Goal: Task Accomplishment & Management: Manage account settings

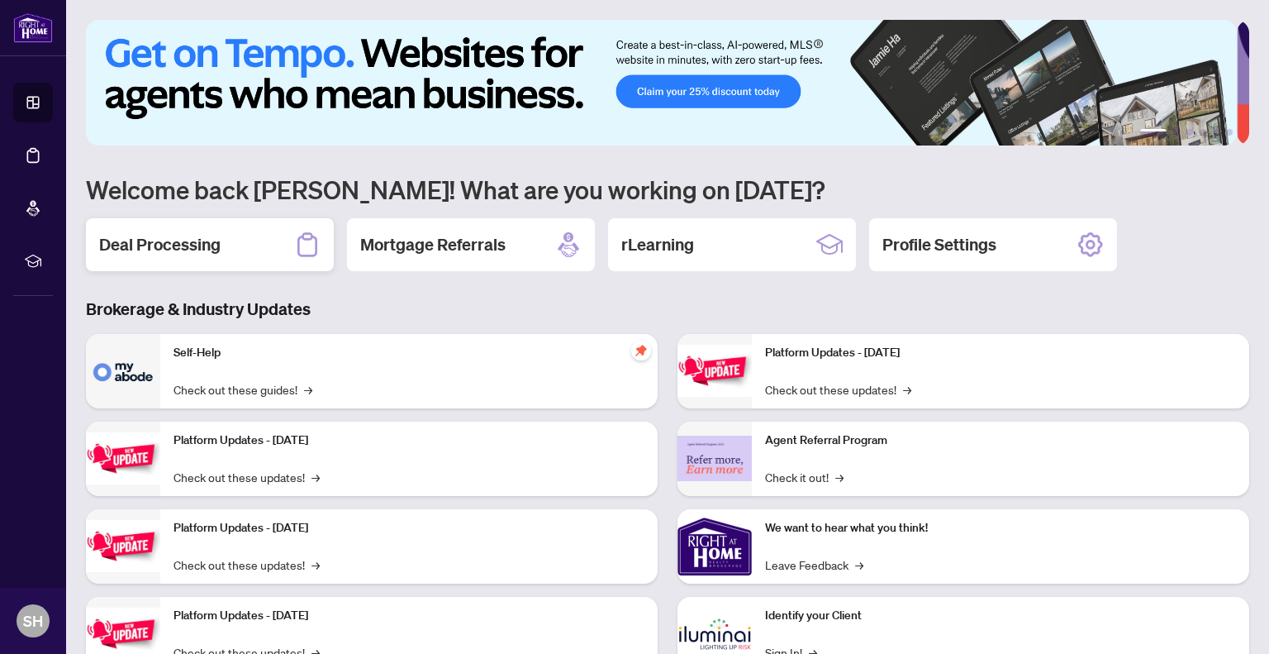
click at [148, 233] on h2 "Deal Processing" at bounding box center [159, 244] width 121 height 23
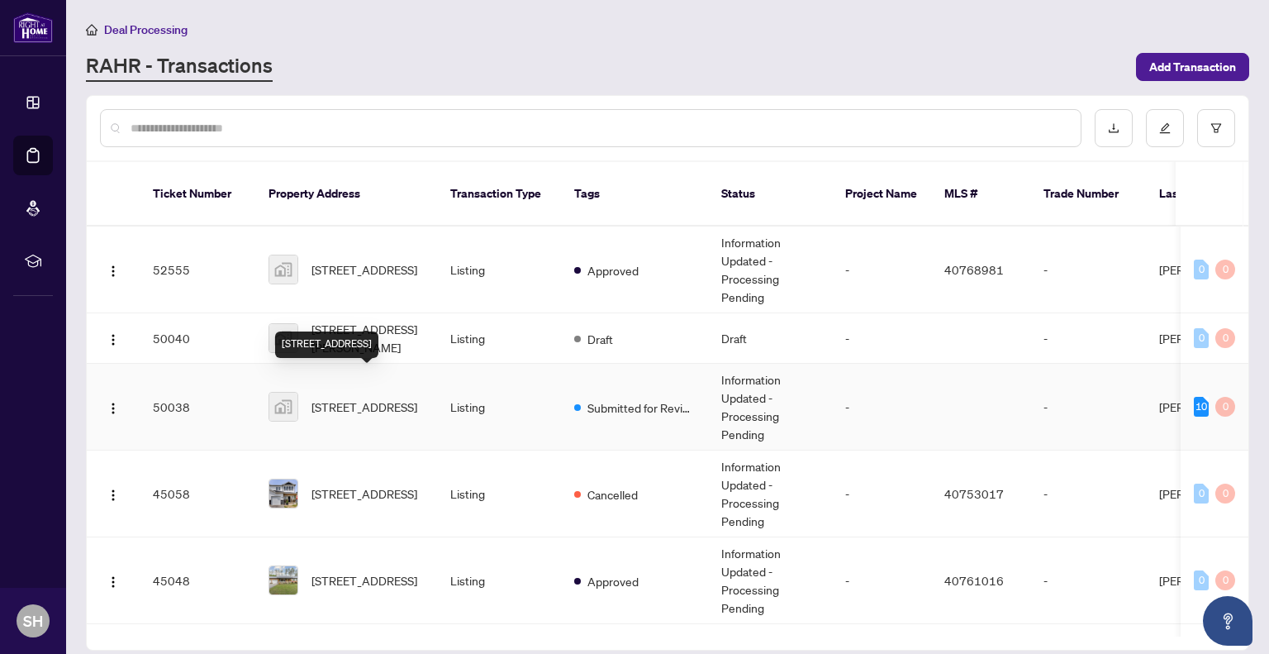
click at [351, 398] on span "[STREET_ADDRESS]" at bounding box center [365, 407] width 106 height 18
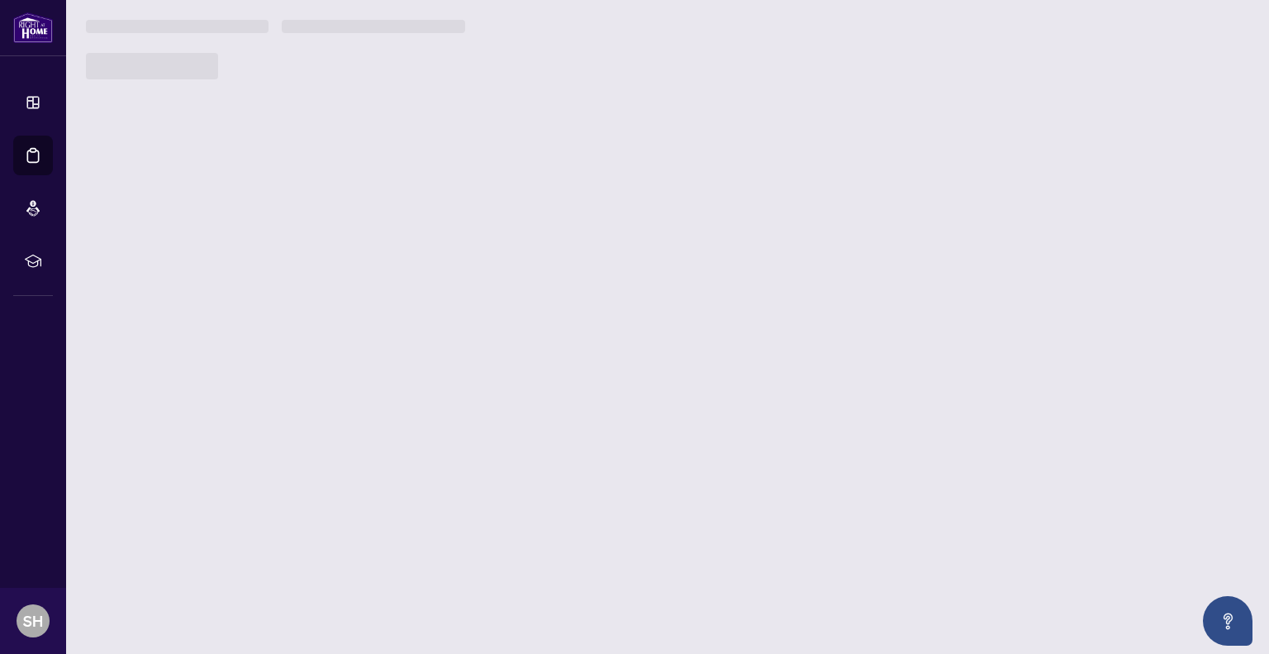
click at [351, 369] on main "Deal Processing [PERSON_NAME] - Transactions Add Transaction Ticket Number Prop…" at bounding box center [667, 327] width 1203 height 654
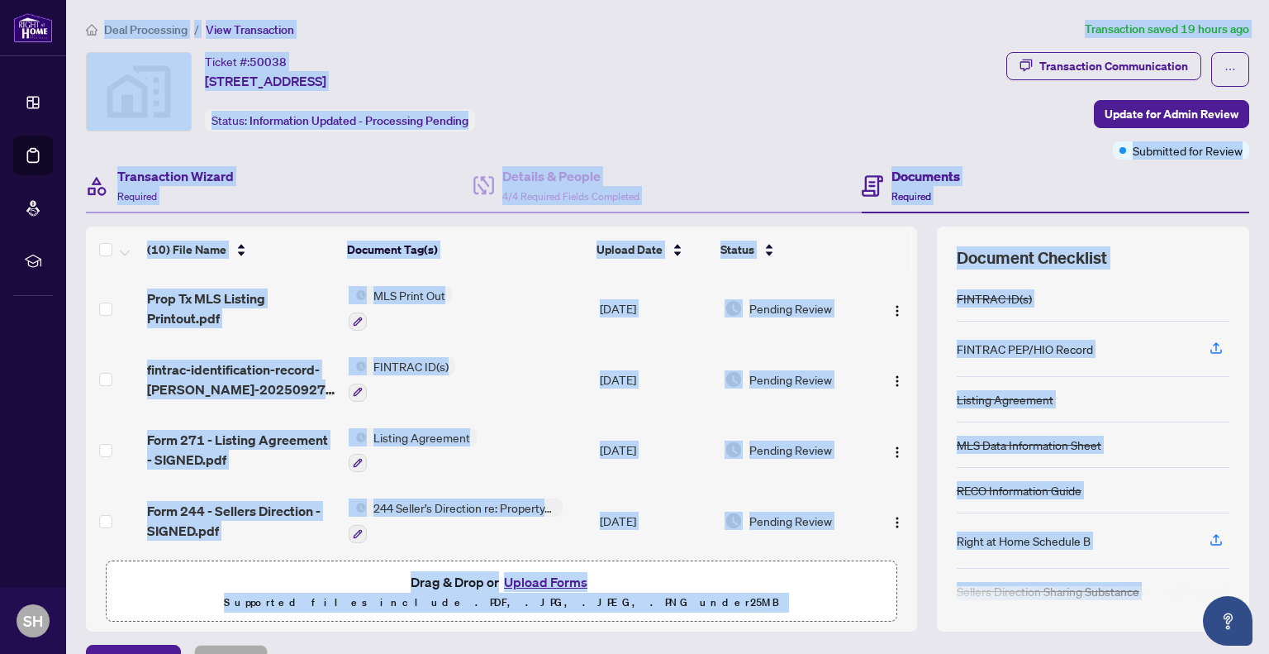
click at [323, 198] on div "Transaction Wizard Required" at bounding box center [280, 187] width 388 height 54
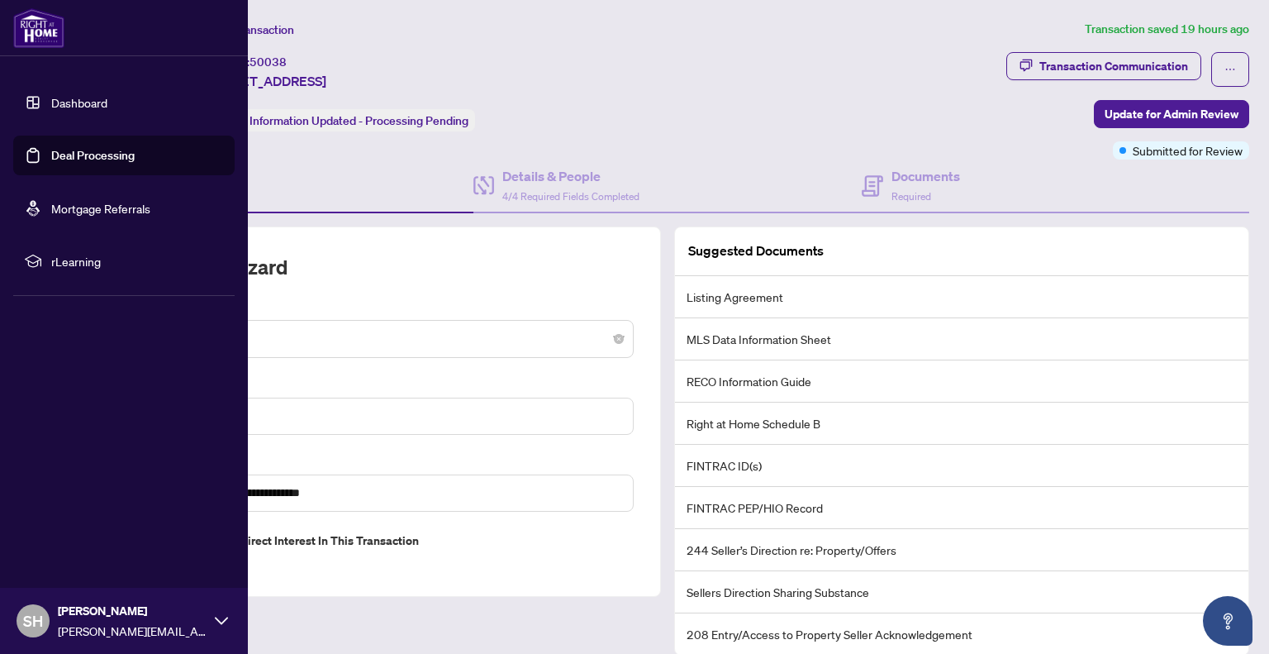
click at [51, 163] on link "Deal Processing" at bounding box center [92, 155] width 83 height 15
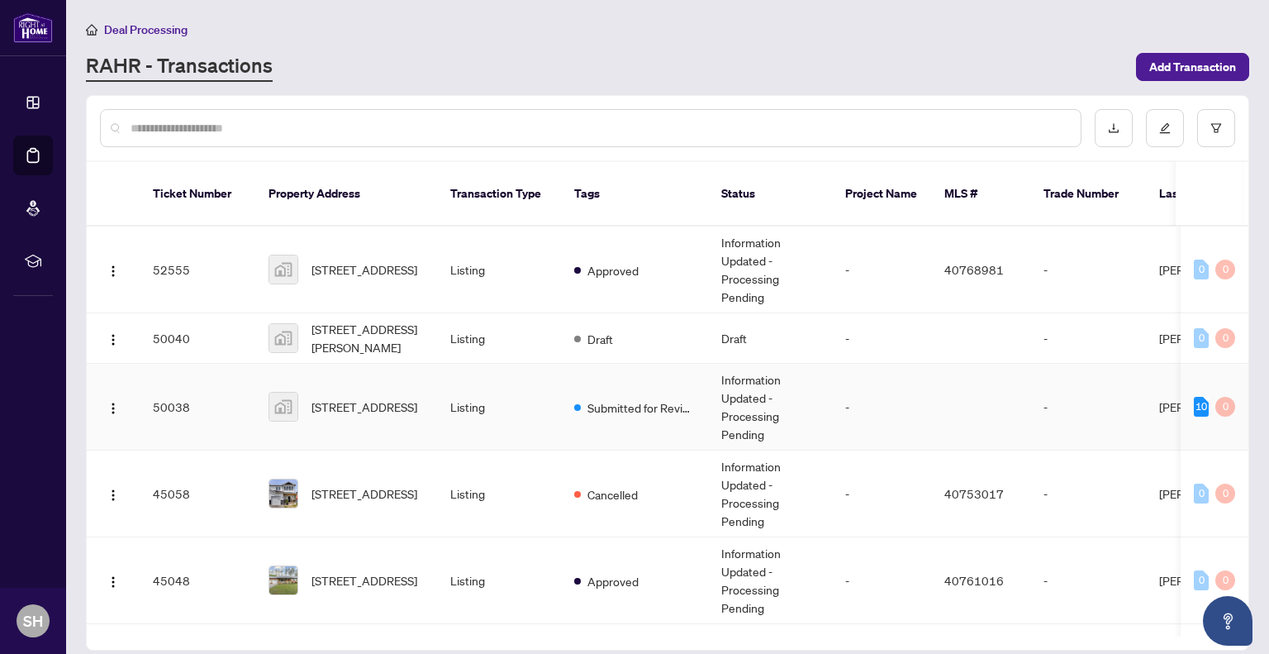
click at [376, 398] on span "[STREET_ADDRESS]" at bounding box center [365, 407] width 106 height 18
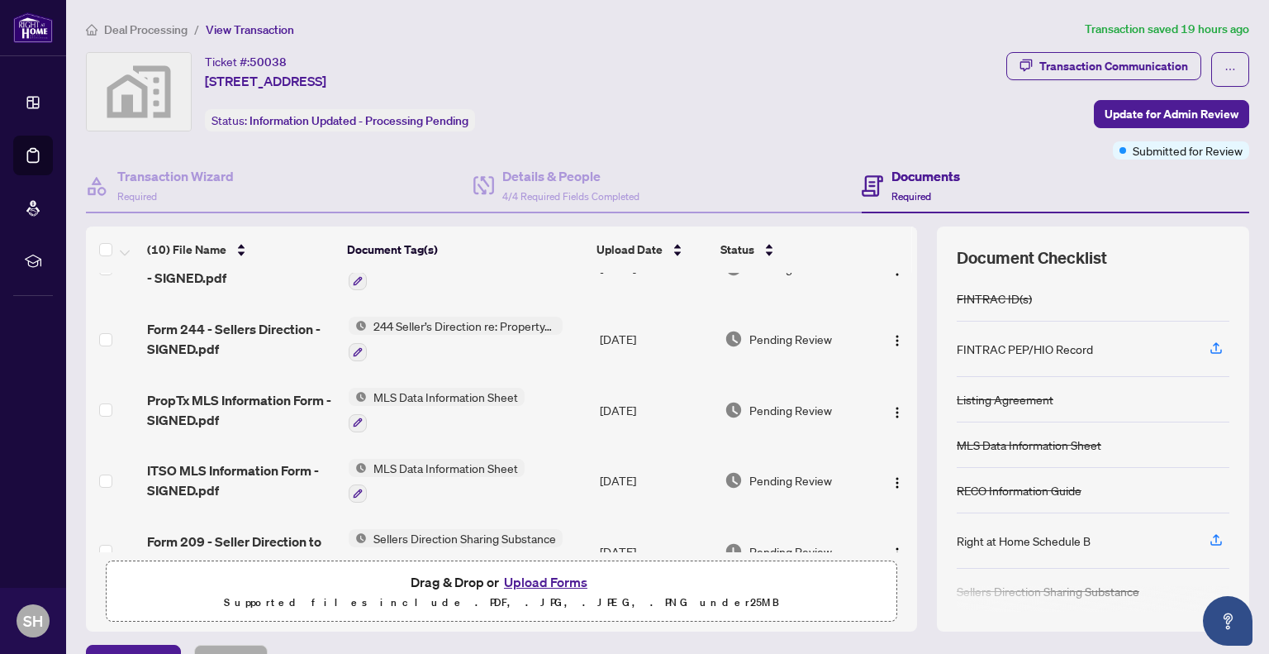
scroll to position [331, 0]
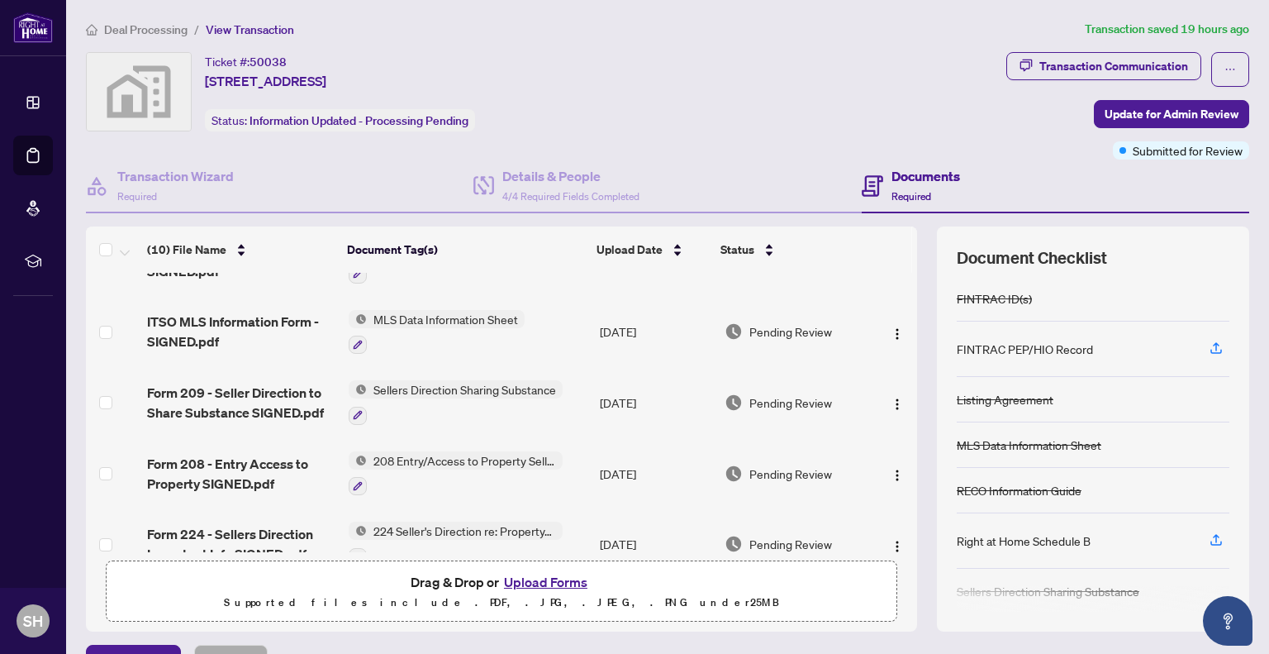
click at [425, 386] on span "Sellers Direction Sharing Substance" at bounding box center [465, 389] width 196 height 18
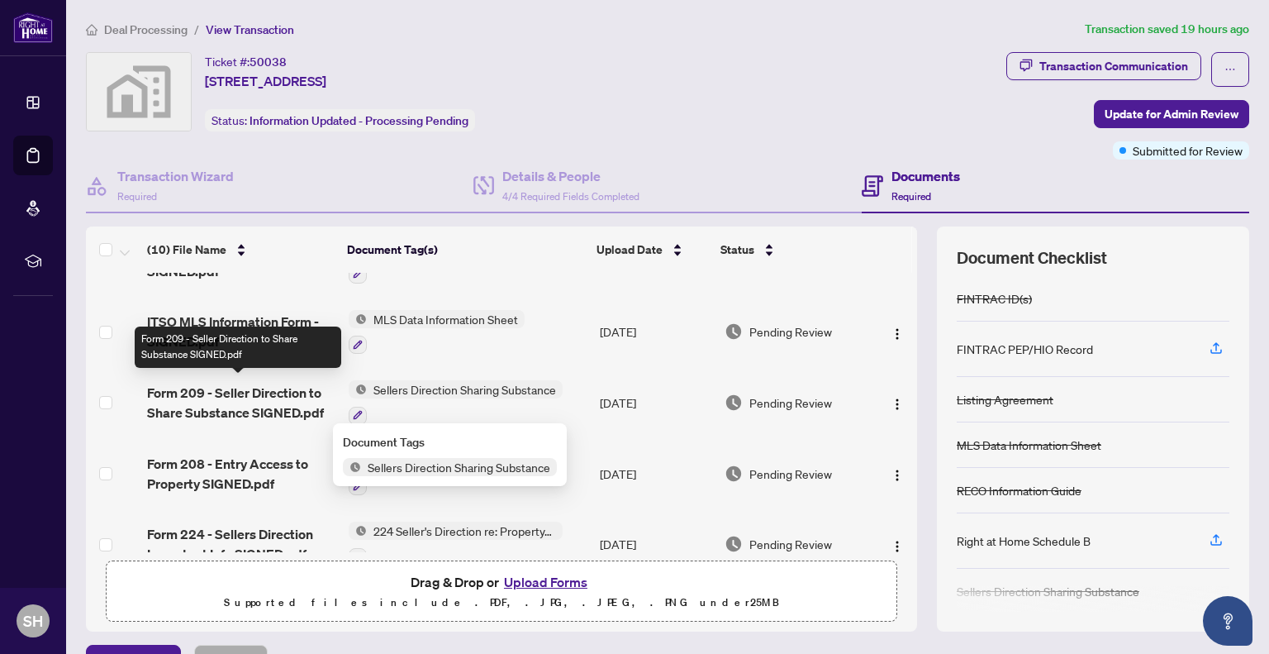
click at [283, 394] on span "Form 209 - Seller Direction to Share Substance SIGNED.pdf" at bounding box center [241, 403] width 188 height 40
